Goal: Task Accomplishment & Management: Manage account settings

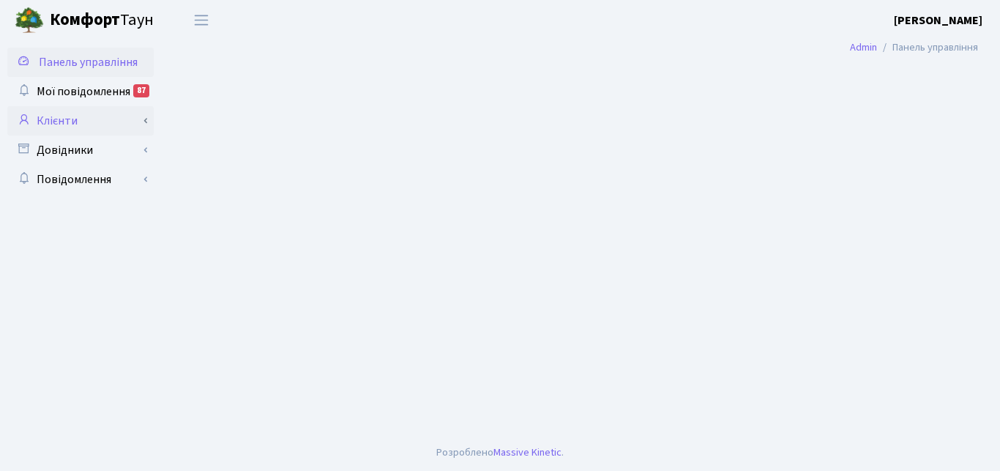
click at [75, 114] on link "Клієнти" at bounding box center [80, 120] width 146 height 29
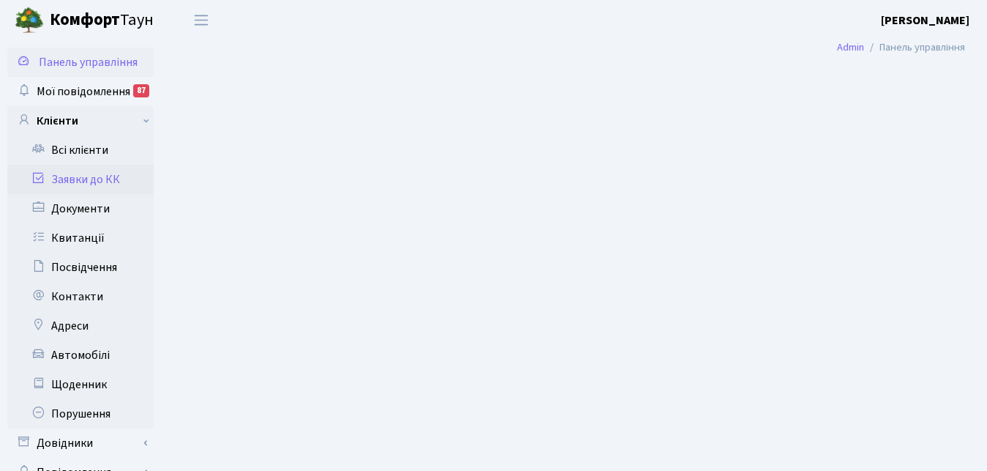
click at [90, 179] on link "Заявки до КК" at bounding box center [80, 179] width 146 height 29
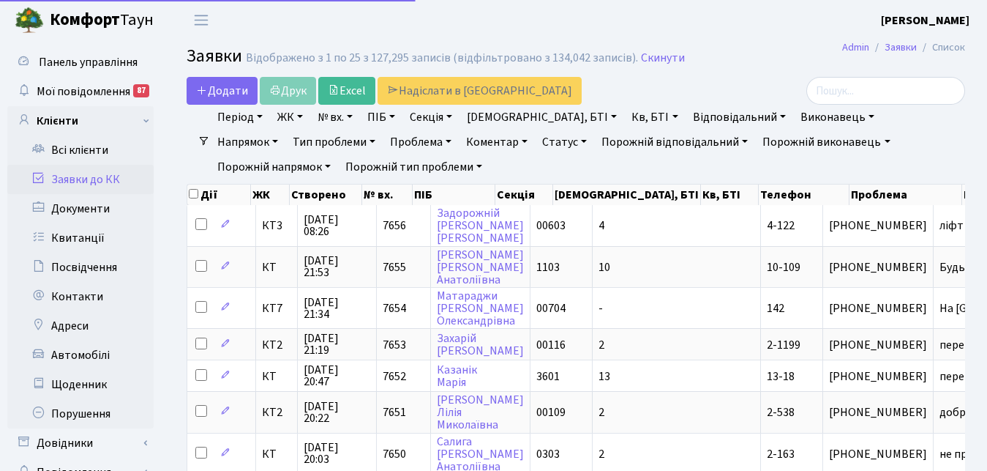
select select "25"
click at [260, 115] on link "Період" at bounding box center [239, 117] width 57 height 25
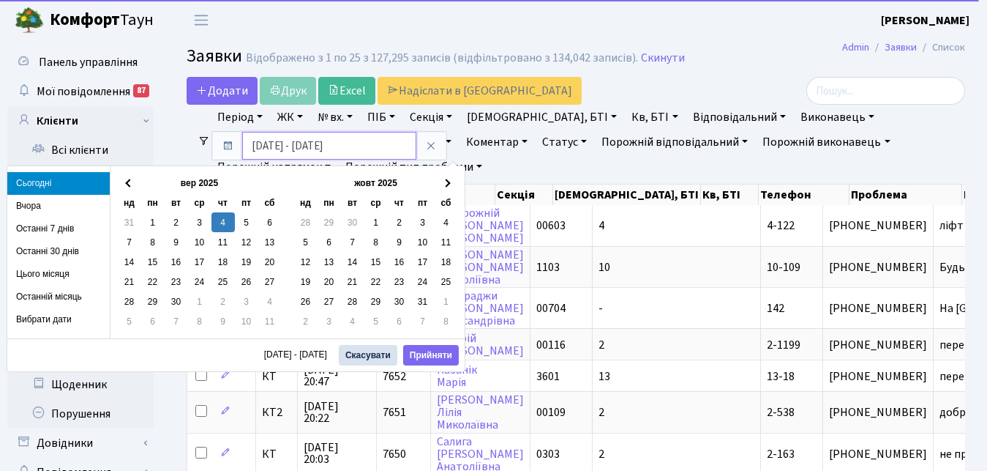
click at [258, 145] on input "[DATE] - [DATE]" at bounding box center [329, 146] width 174 height 28
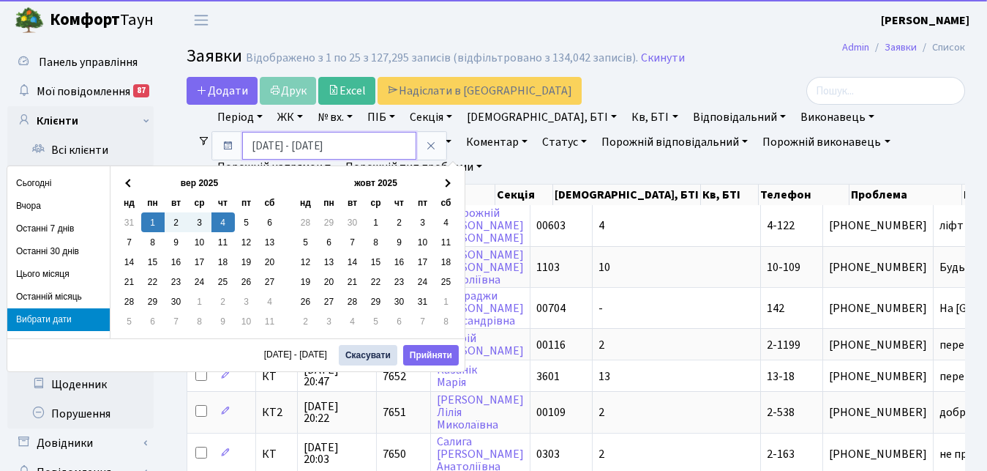
click at [315, 147] on input "[DATE] - [DATE]" at bounding box center [329, 146] width 174 height 28
drag, startPoint x: 332, startPoint y: 144, endPoint x: 323, endPoint y: 146, distance: 8.9
click at [323, 146] on input "[DATE] - [DATE]" at bounding box center [329, 146] width 174 height 28
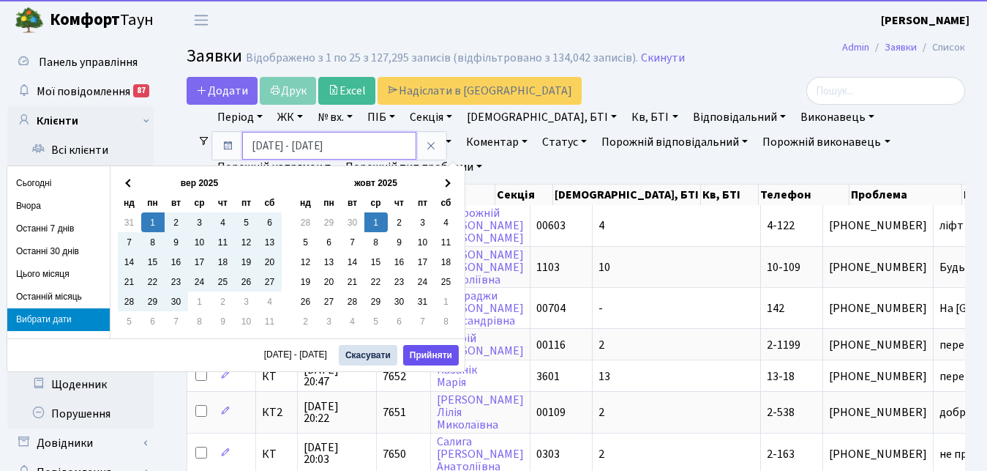
type input "[DATE] - [DATE]"
click at [427, 356] on button "Прийняти" at bounding box center [431, 355] width 56 height 20
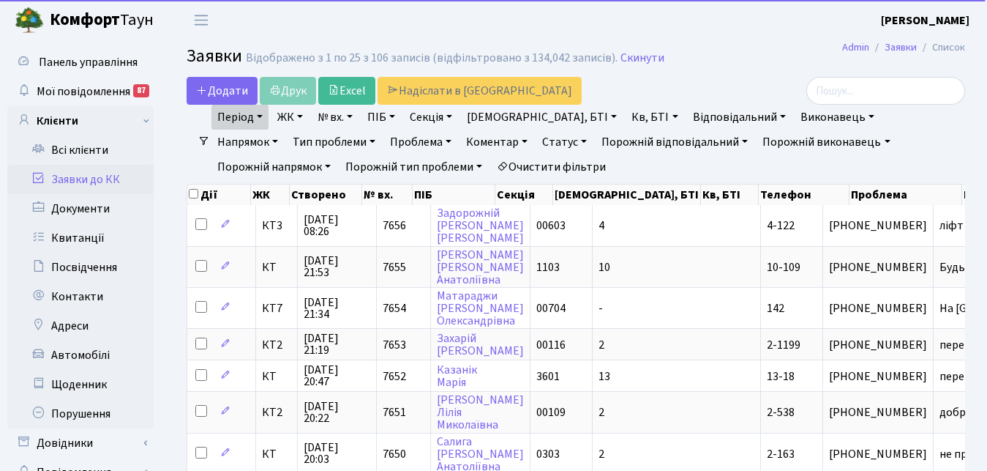
click at [536, 141] on link "Статус" at bounding box center [564, 142] width 56 height 25
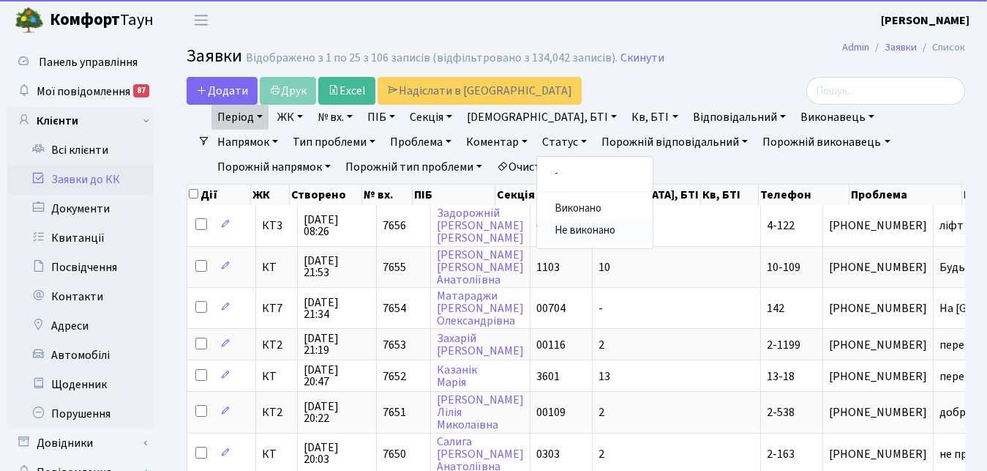
click at [537, 225] on link "Не виконано" at bounding box center [595, 231] width 116 height 23
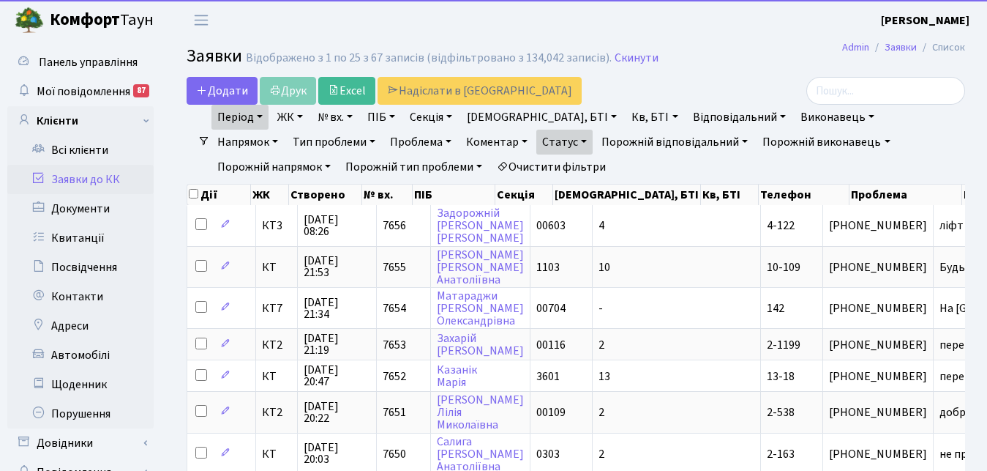
click at [795, 113] on link "Виконавець" at bounding box center [838, 117] width 86 height 25
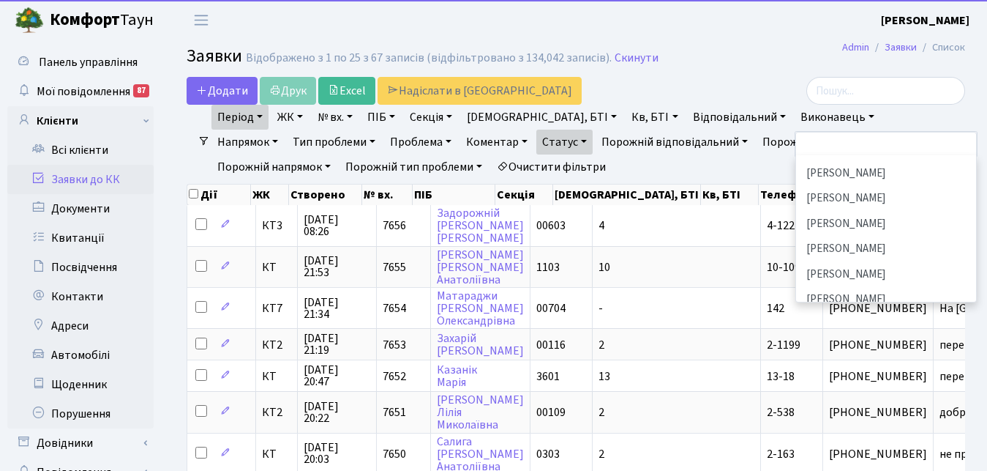
scroll to position [369, 0]
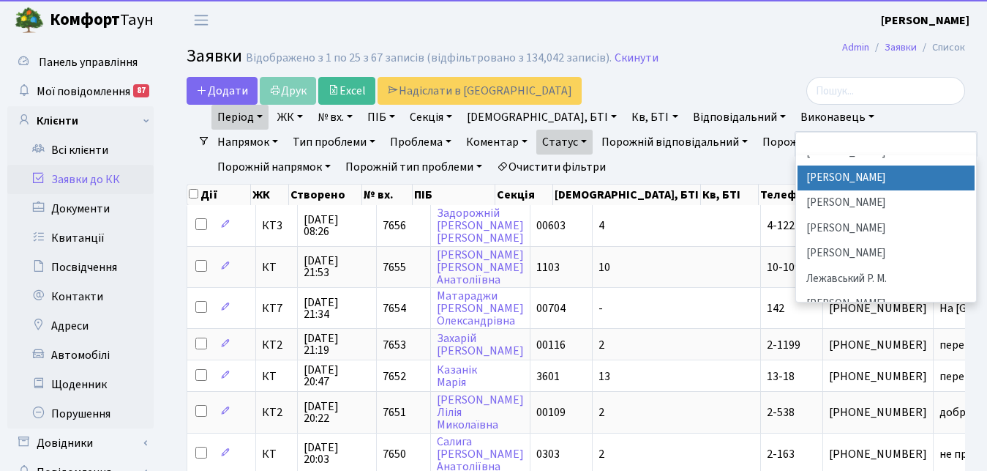
click at [798, 175] on li "[PERSON_NAME]" at bounding box center [886, 178] width 177 height 26
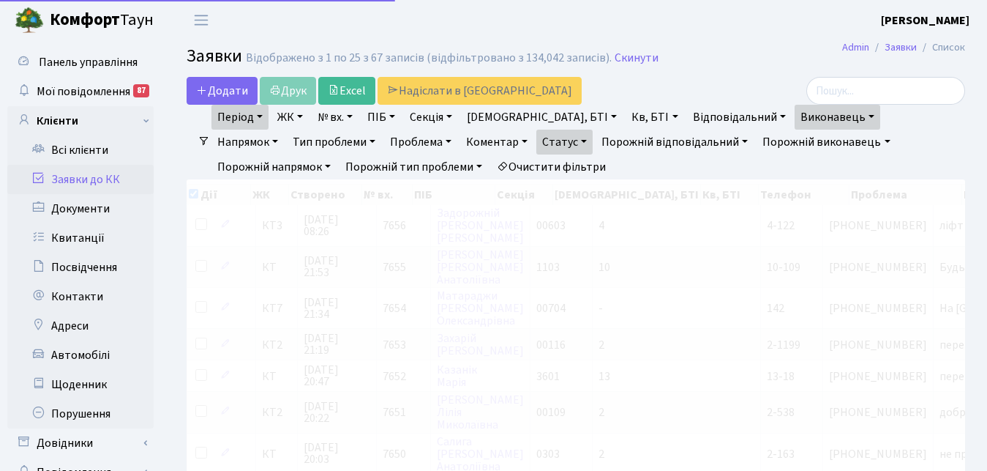
checkbox input "true"
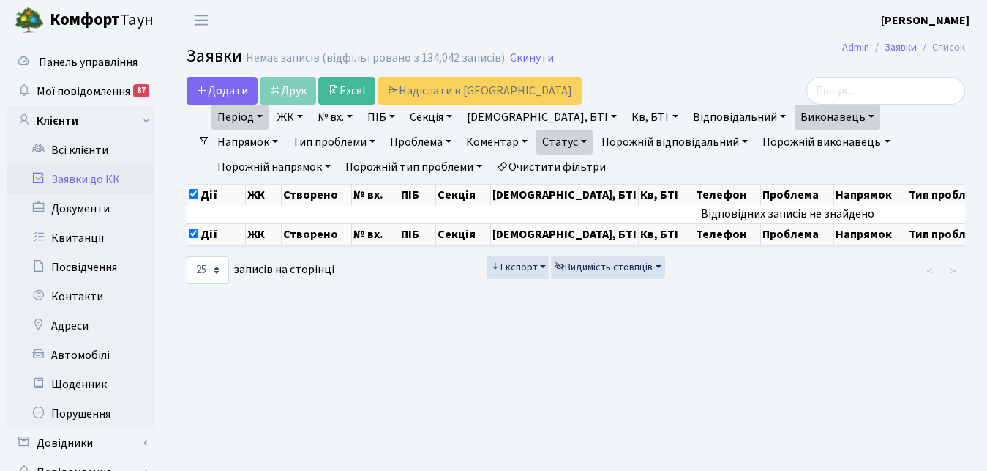
click at [262, 122] on link "Період" at bounding box center [239, 117] width 57 height 25
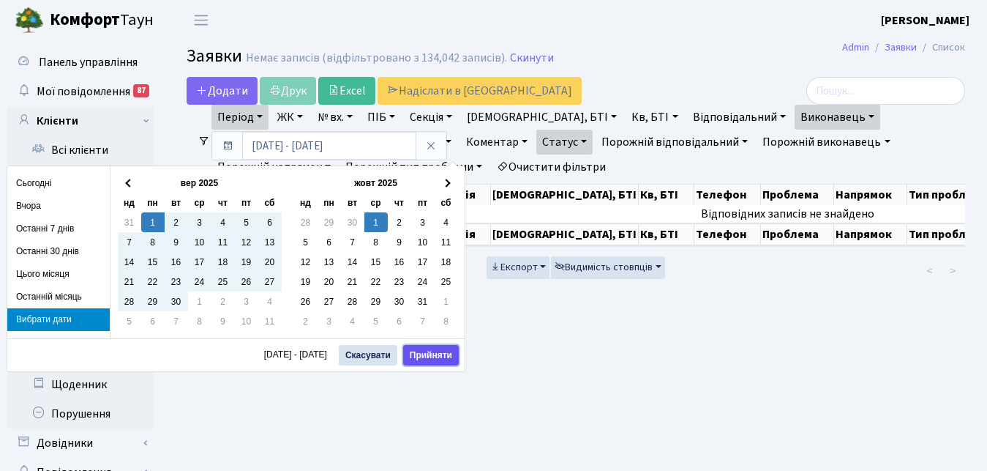
click at [430, 351] on button "Прийняти" at bounding box center [431, 355] width 56 height 20
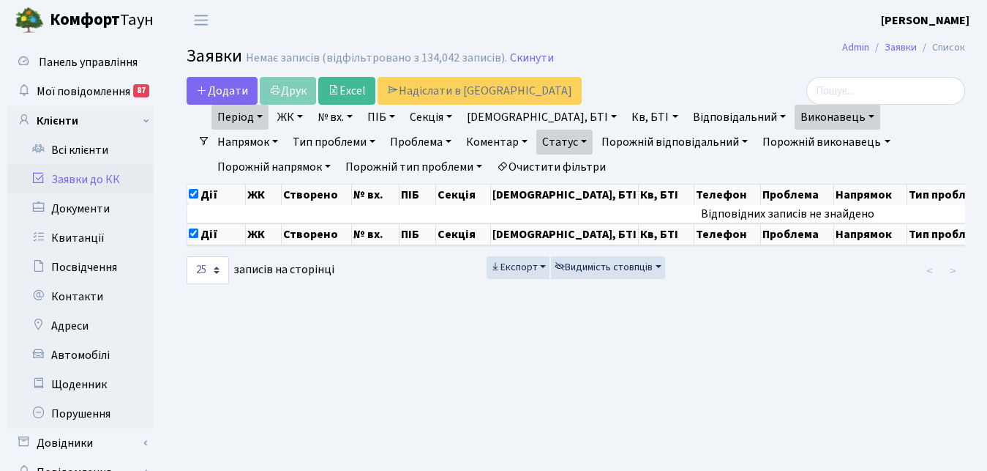
click at [795, 118] on link "Виконавець" at bounding box center [838, 117] width 86 height 25
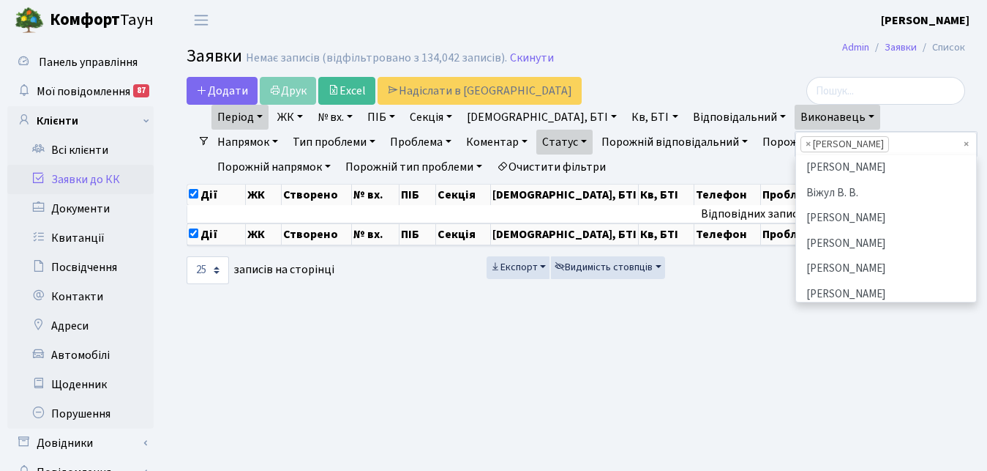
scroll to position [369, 0]
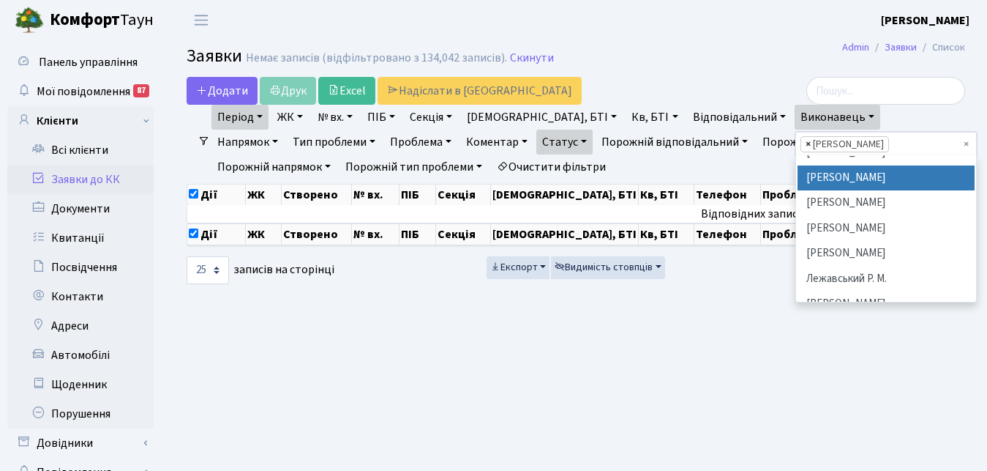
click at [806, 146] on span "×" at bounding box center [808, 144] width 5 height 15
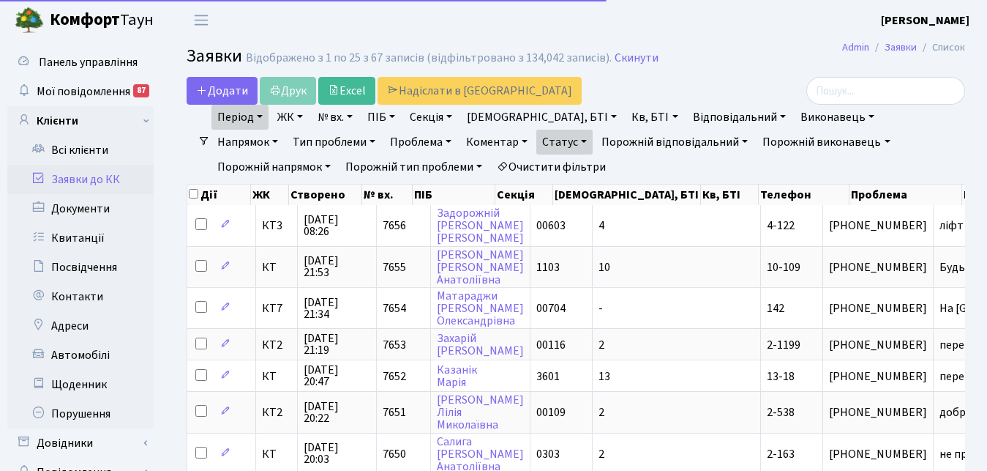
checkbox input "false"
click at [693, 114] on link "Відповідальний" at bounding box center [739, 117] width 105 height 25
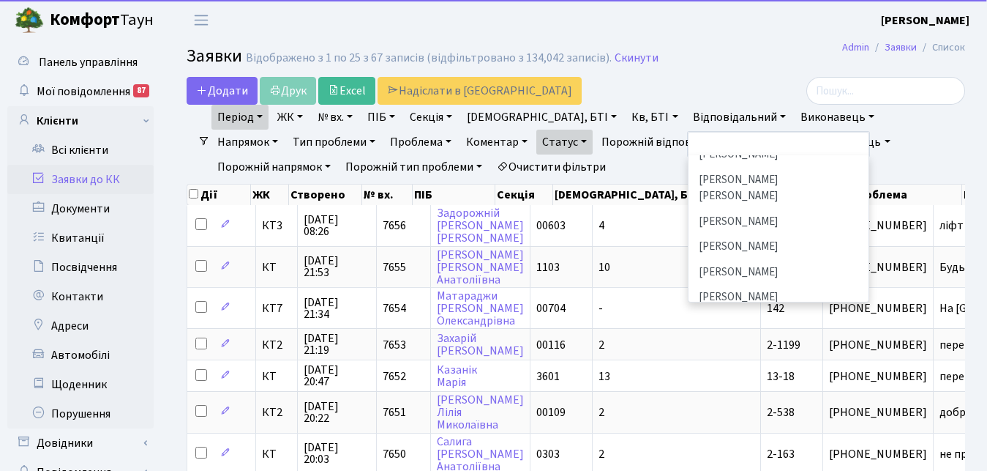
scroll to position [149, 0]
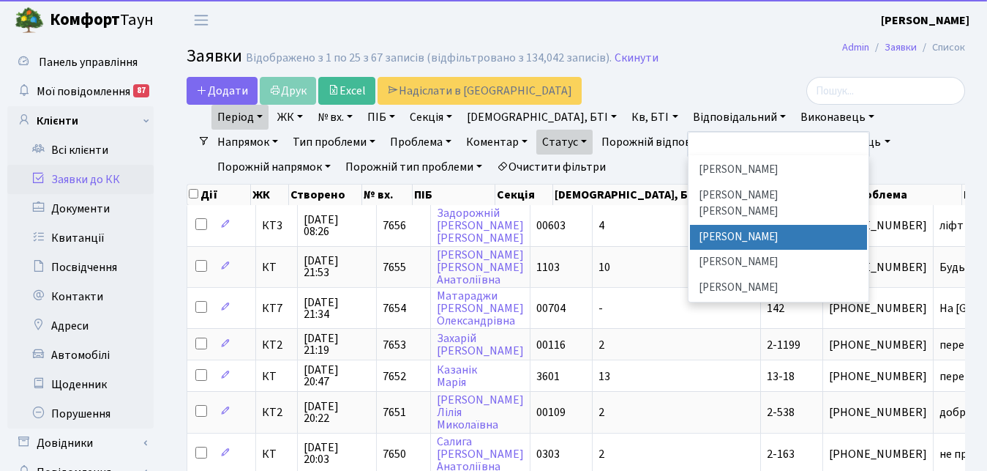
click at [690, 225] on li "[PERSON_NAME]" at bounding box center [778, 238] width 177 height 26
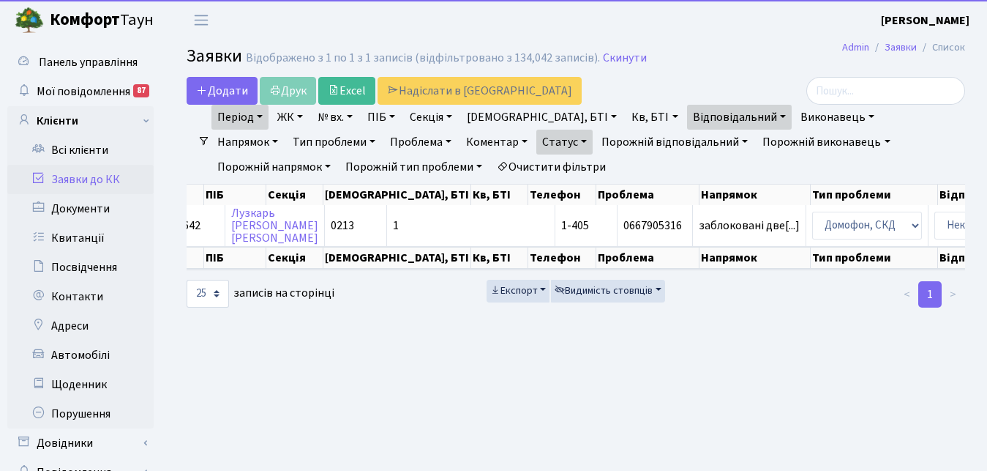
scroll to position [0, 208]
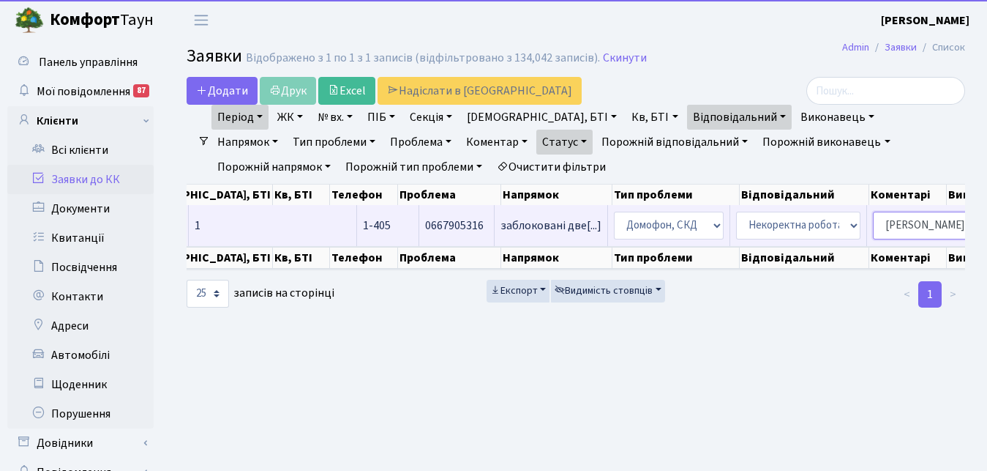
click at [873, 211] on select "- Адміністратор ЖК КТ [PERSON_NAME] [PERSON_NAME] [PERSON_NAME]Ю. [PERSON_NAME]…" at bounding box center [935, 225] width 124 height 28
select select "22"
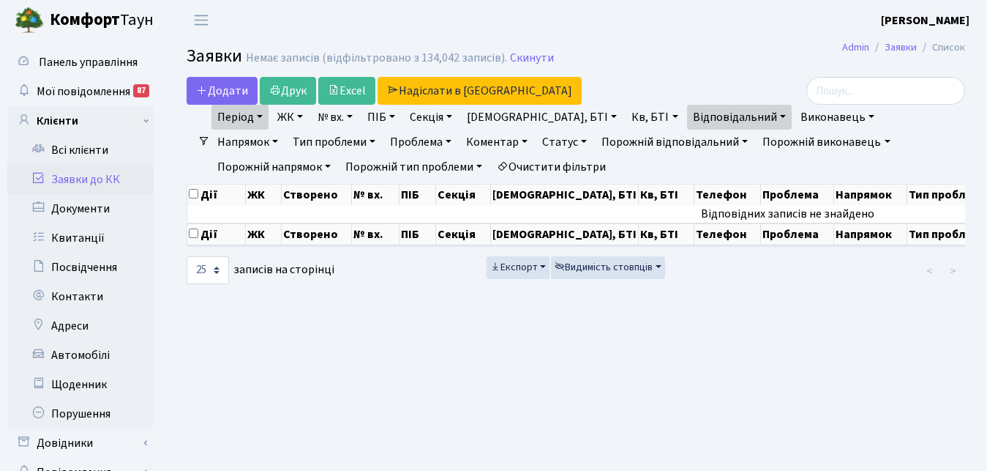
select select "25"
